Goal: Task Accomplishment & Management: Use online tool/utility

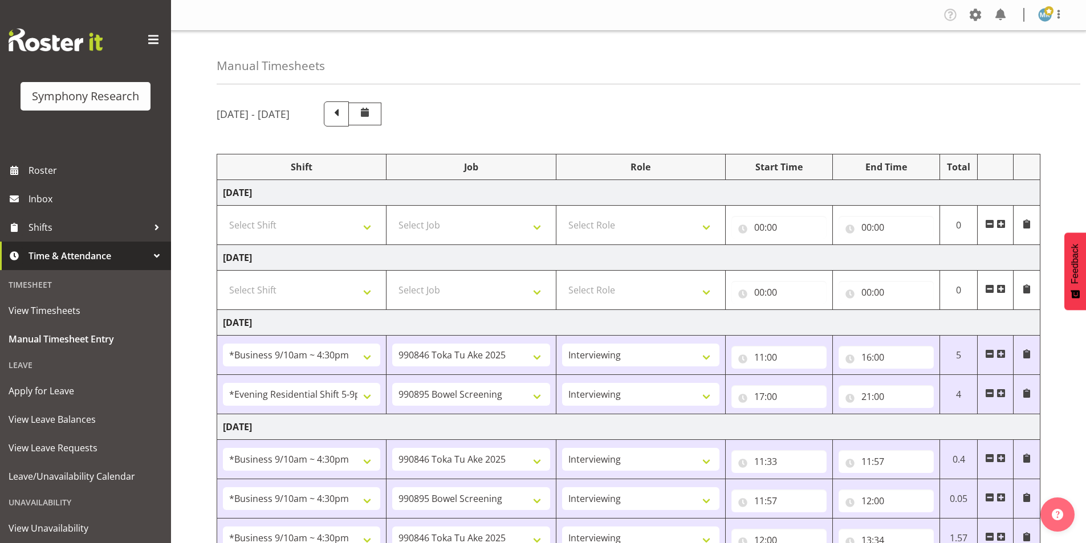
select select "26078"
select select "9426"
select select "47"
select select "48116"
select select "10632"
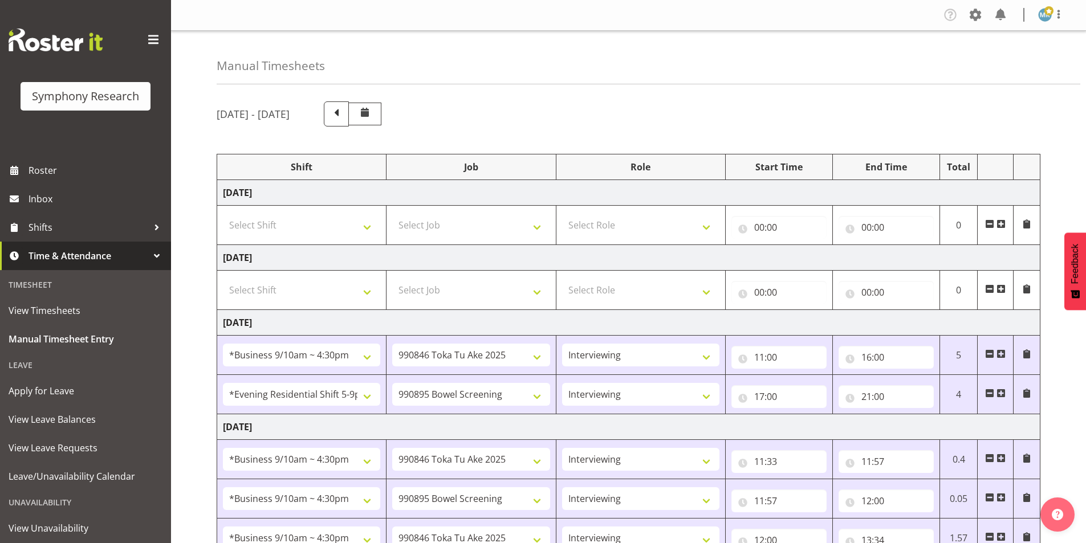
select select "47"
select select "26078"
select select "9426"
select select "47"
select select "26078"
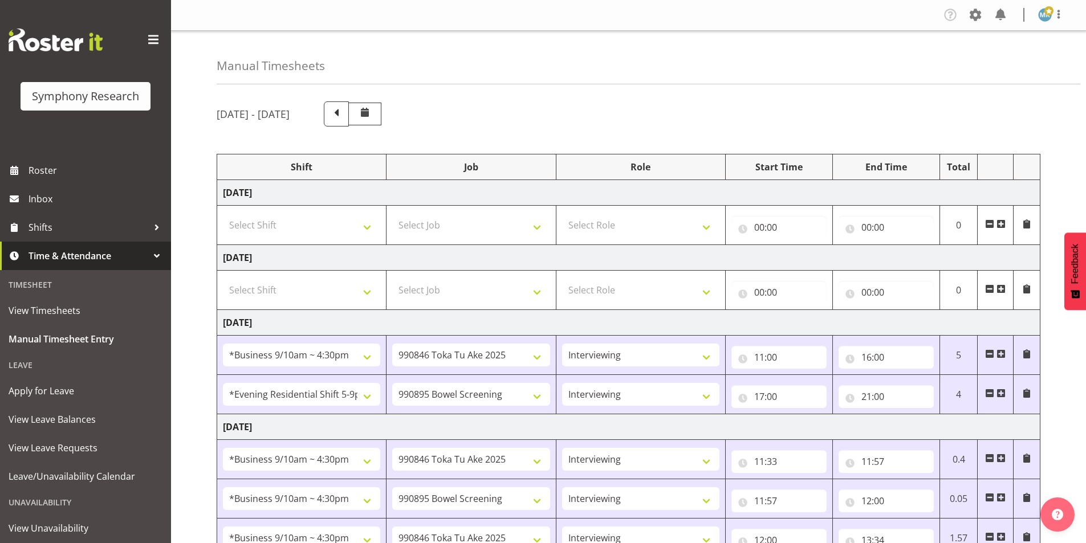
select select "10632"
select select "47"
select select "26078"
select select "9426"
select select "47"
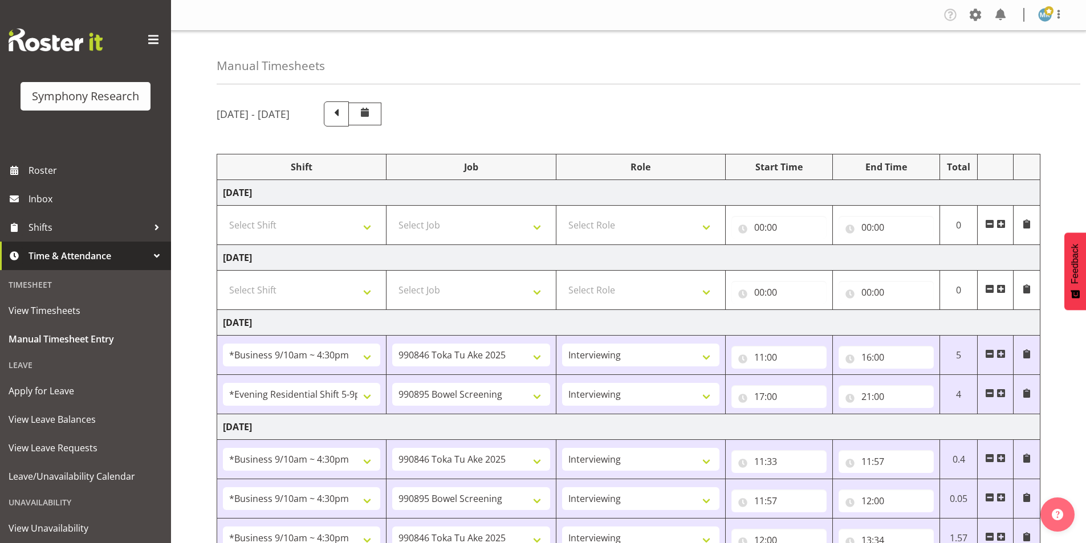
select select "26078"
select select "9426"
select select "47"
select select "26078"
select select "9426"
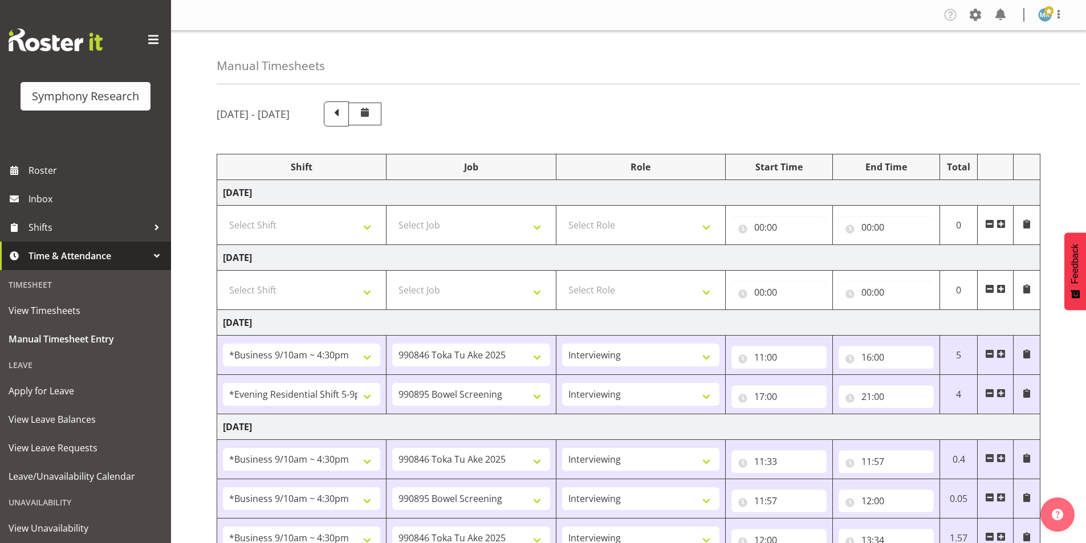
select select "47"
select select "26078"
select select "10575"
select select "47"
select select "26078"
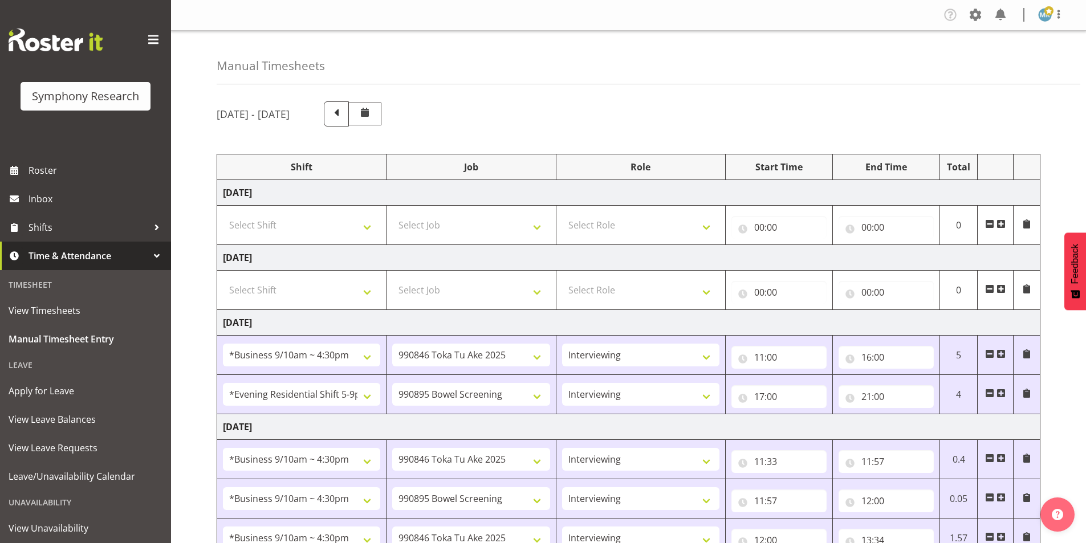
select select "9426"
select select "47"
select select "48116"
select select "10632"
select select "47"
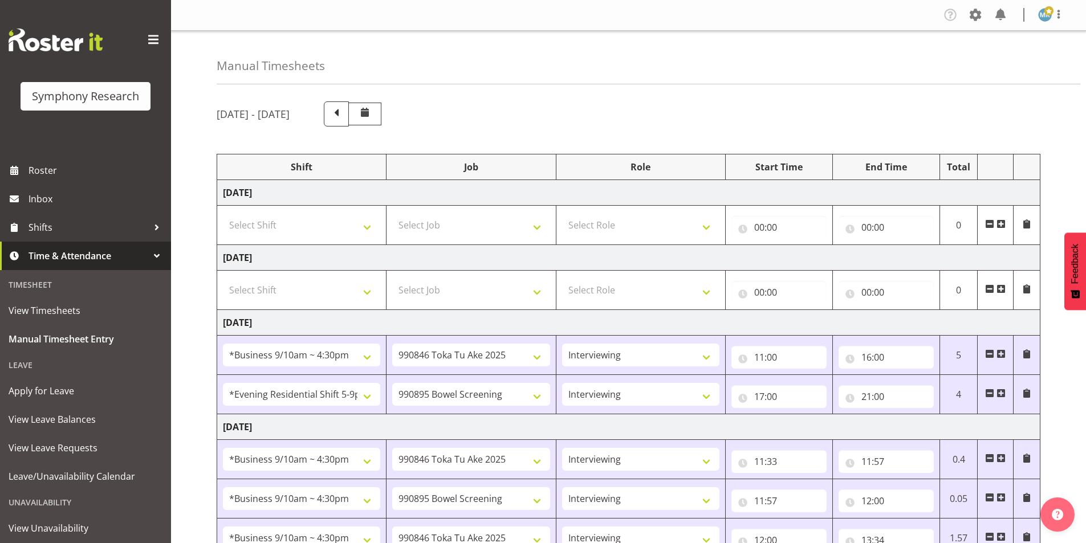
select select "26078"
select select "10242"
select select "47"
select select "26078"
select select "10587"
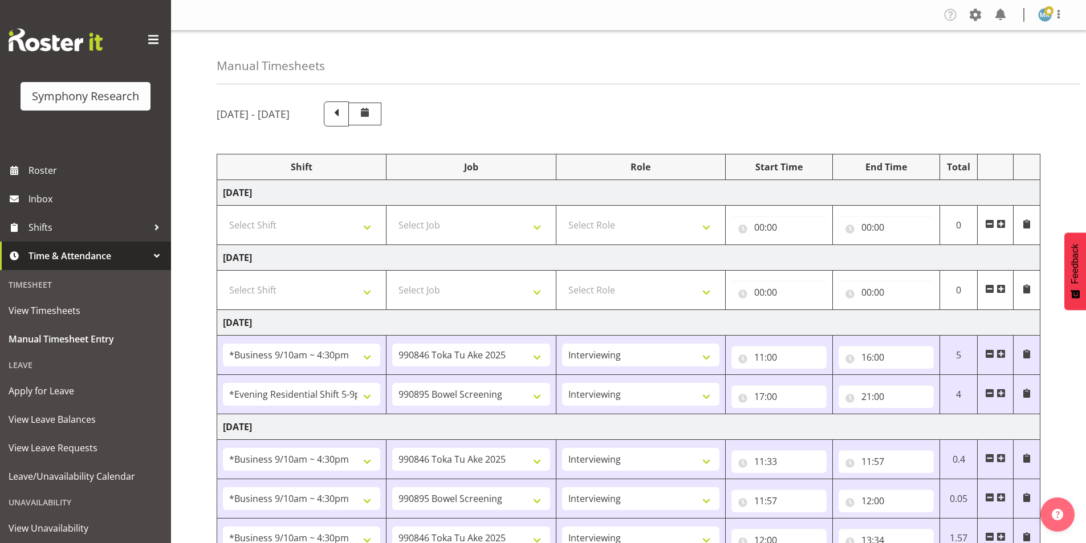
select select "47"
select select "26078"
select select "10575"
select select "47"
select select "26078"
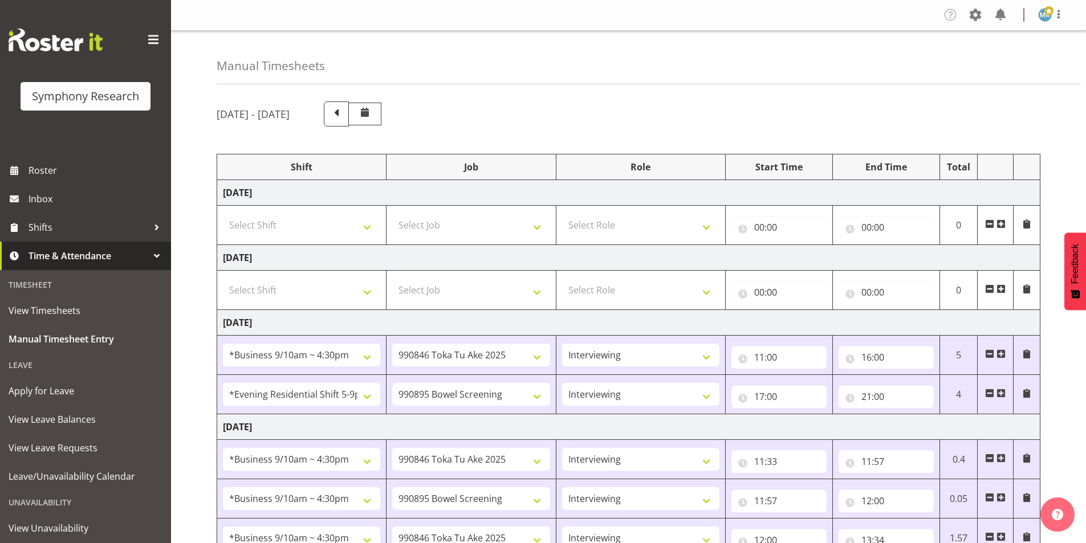
select select "10632"
select select "47"
select select "26078"
select select "743"
select select "26078"
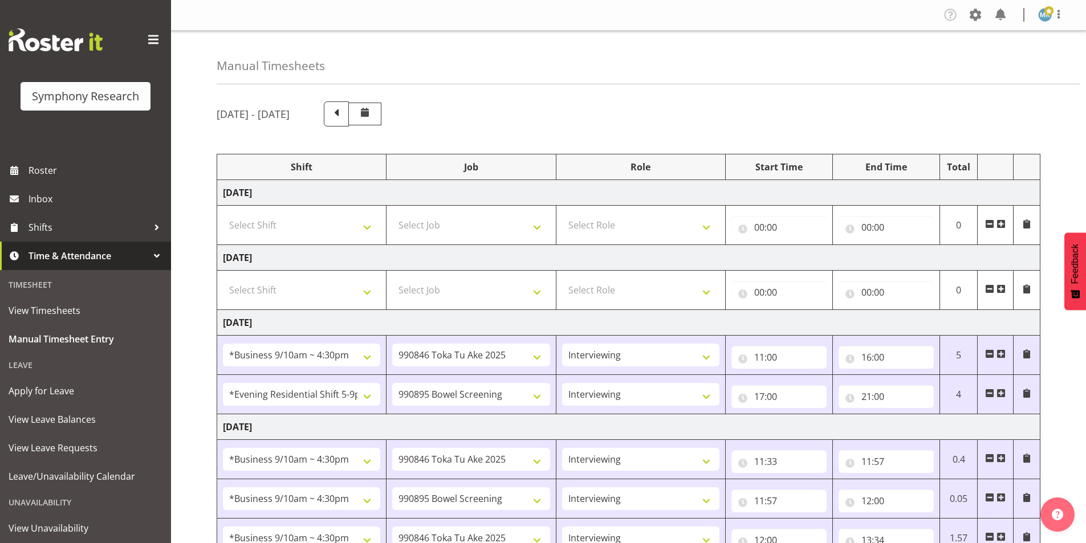
select select "10632"
select select "47"
select select "26078"
select select "10575"
select select "47"
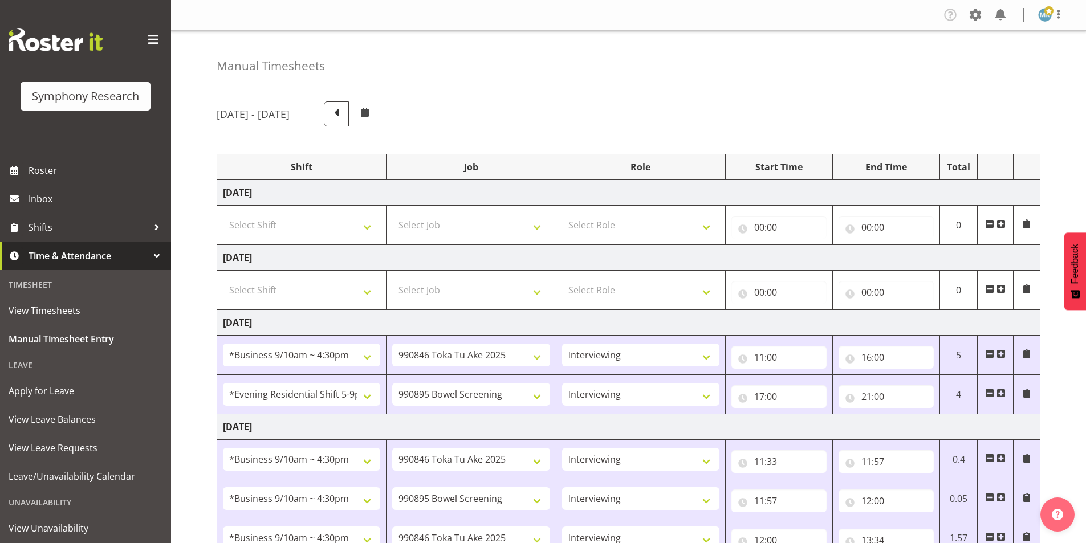
select select "26078"
select select "10632"
select select "47"
select select "26078"
select select "9426"
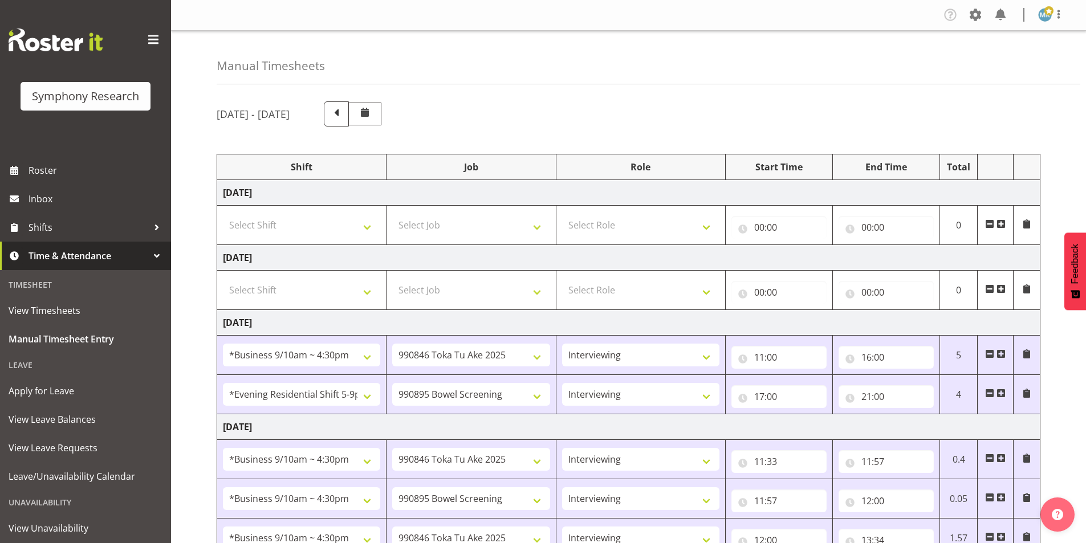
select select "47"
select select "26078"
select select "10632"
select select "47"
select select "26078"
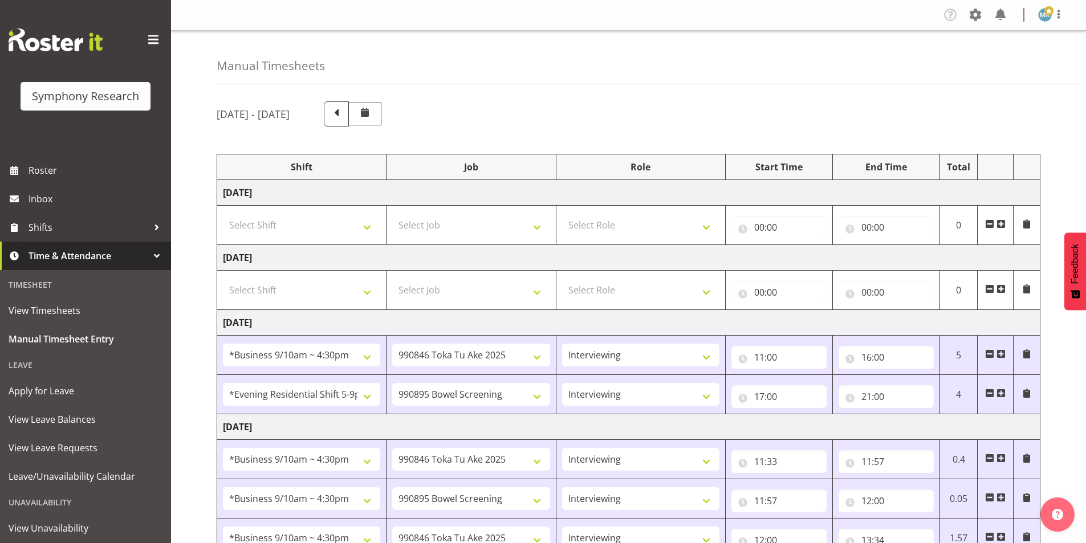
select select "10242"
select select "47"
select select "26078"
select select "10632"
select select "47"
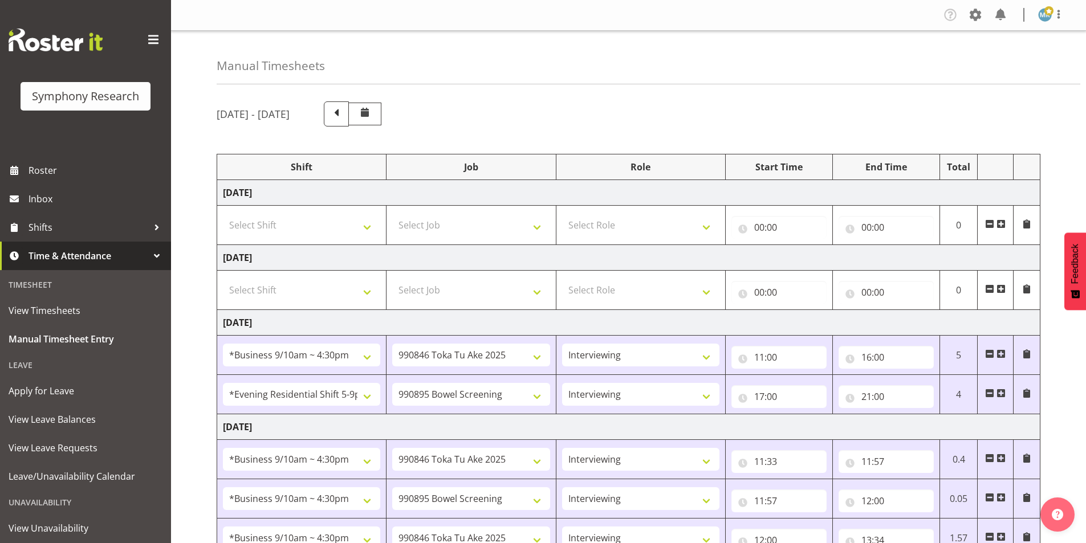
select select "26078"
select select "10587"
select select "47"
select select "26078"
select select "10632"
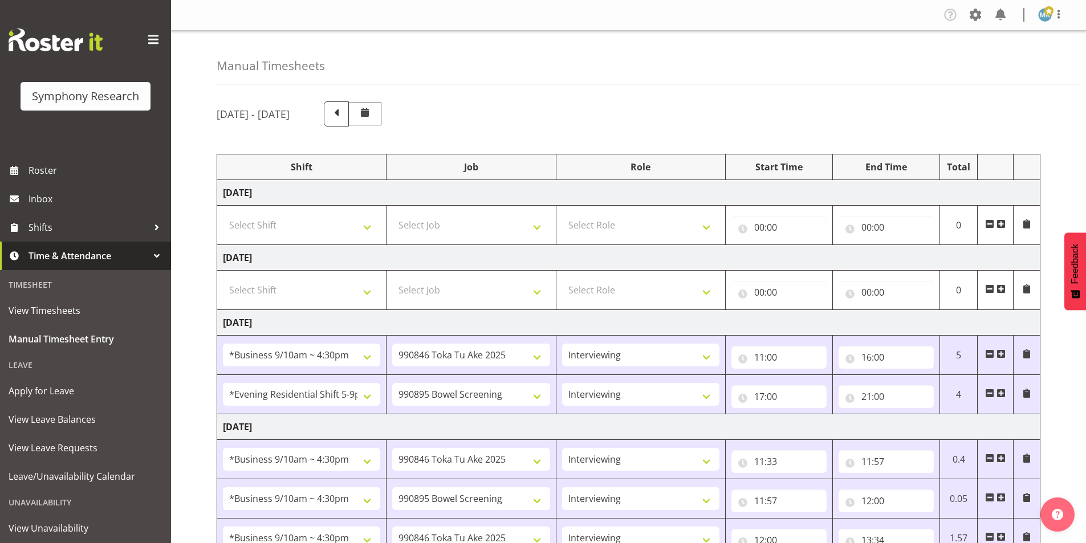
select select "47"
select select "26078"
select select "9426"
select select "47"
select select "26078"
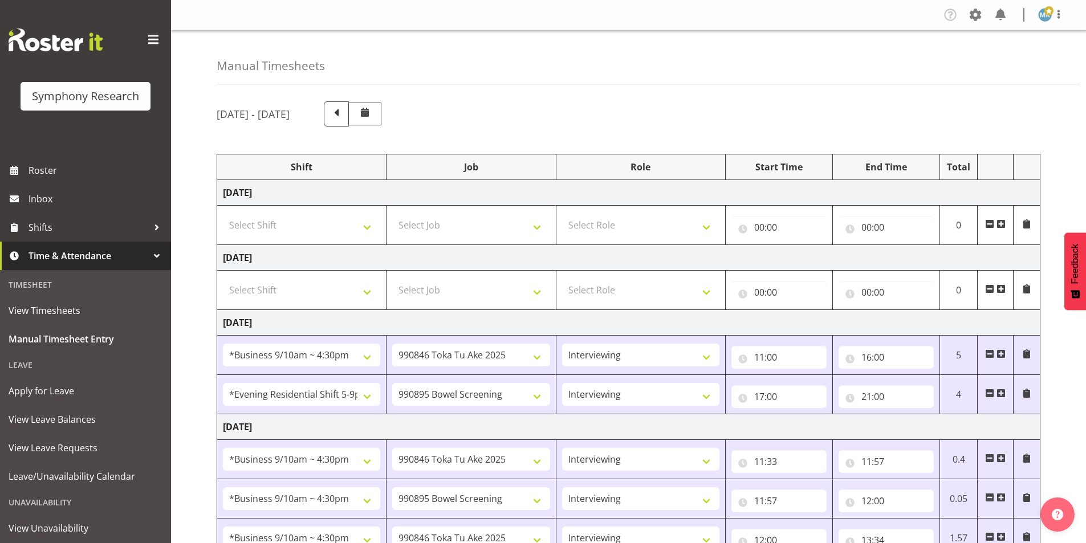
select select "10575"
select select "47"
select select "26078"
select select "10632"
select select "47"
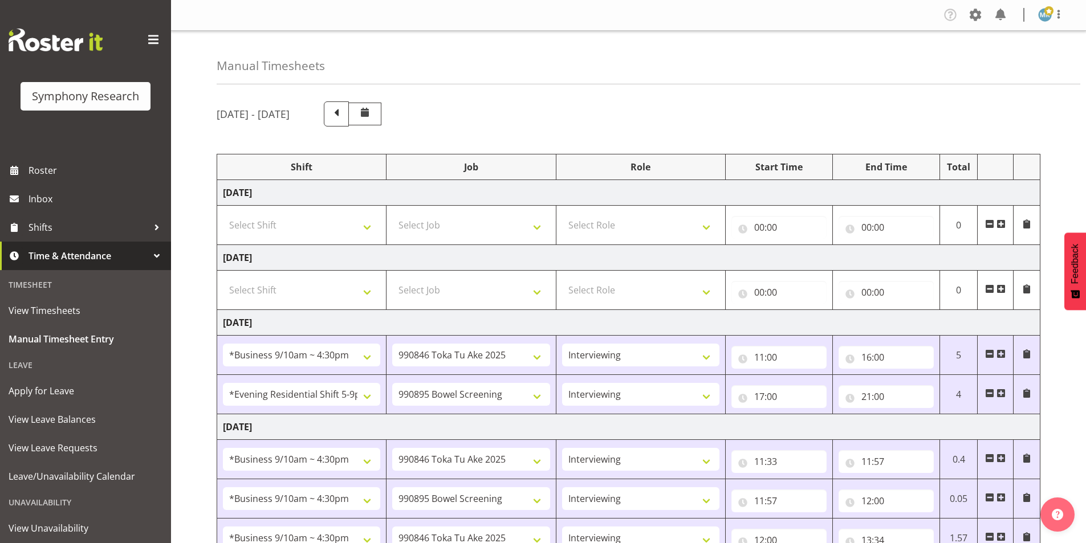
select select "48116"
select select "9426"
select select "47"
select select "48116"
select select "10631"
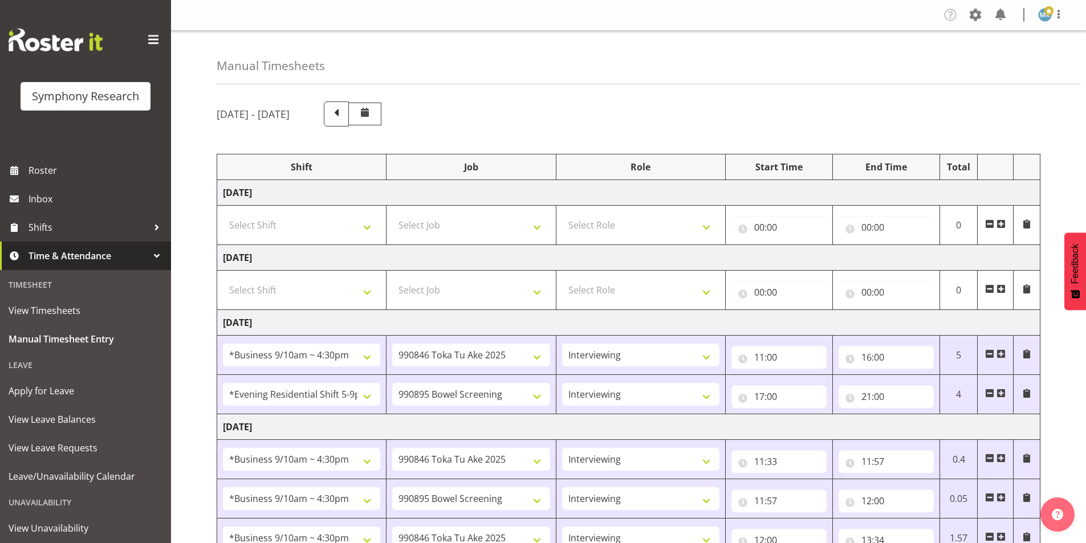
select select "47"
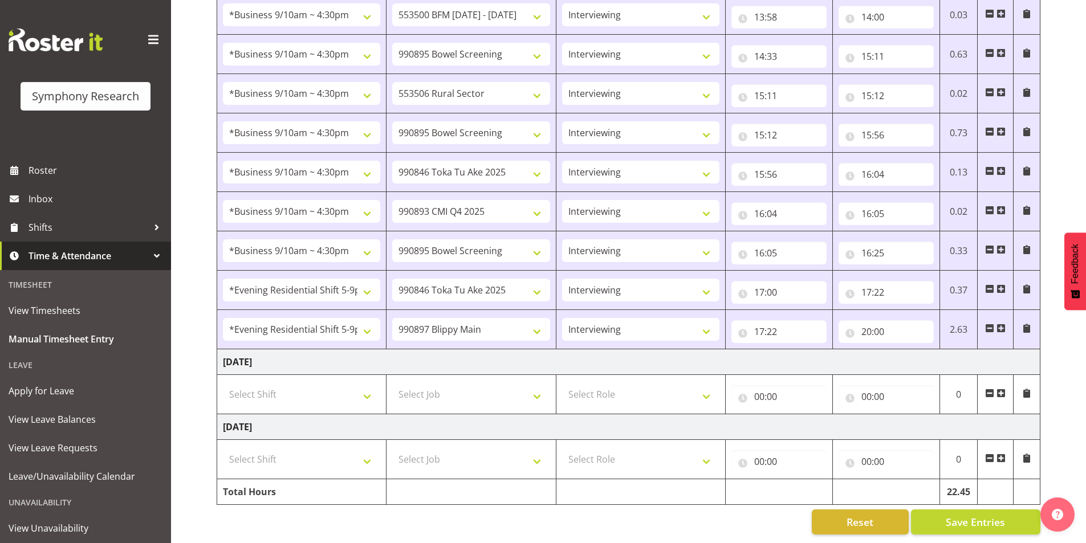
scroll to position [1187, 0]
click at [988, 515] on span "Save Entries" at bounding box center [974, 522] width 59 height 15
click at [984, 515] on span "Save Entries" at bounding box center [974, 522] width 59 height 15
click at [97, 182] on link "Roster" at bounding box center [85, 170] width 171 height 28
